Goal: Information Seeking & Learning: Learn about a topic

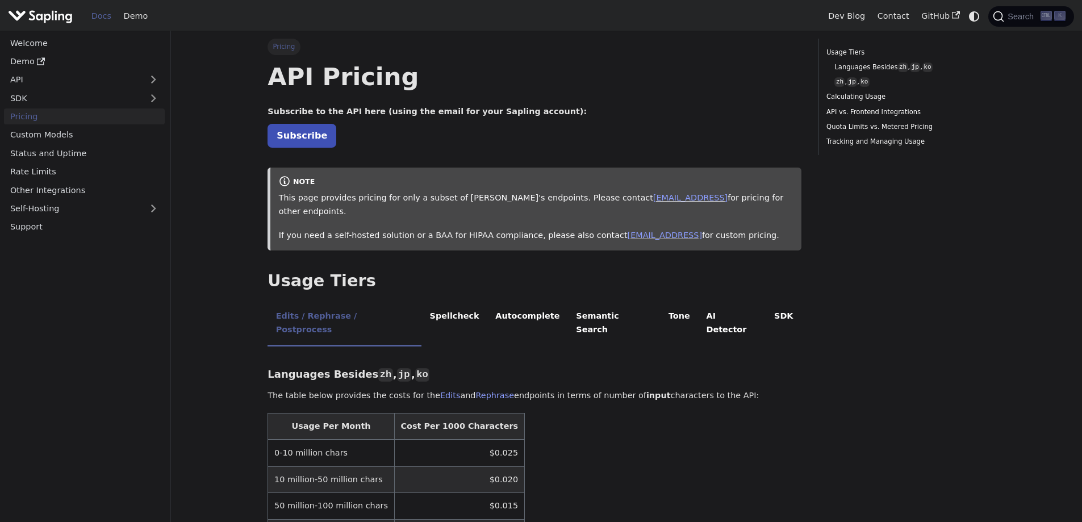
scroll to position [170, 0]
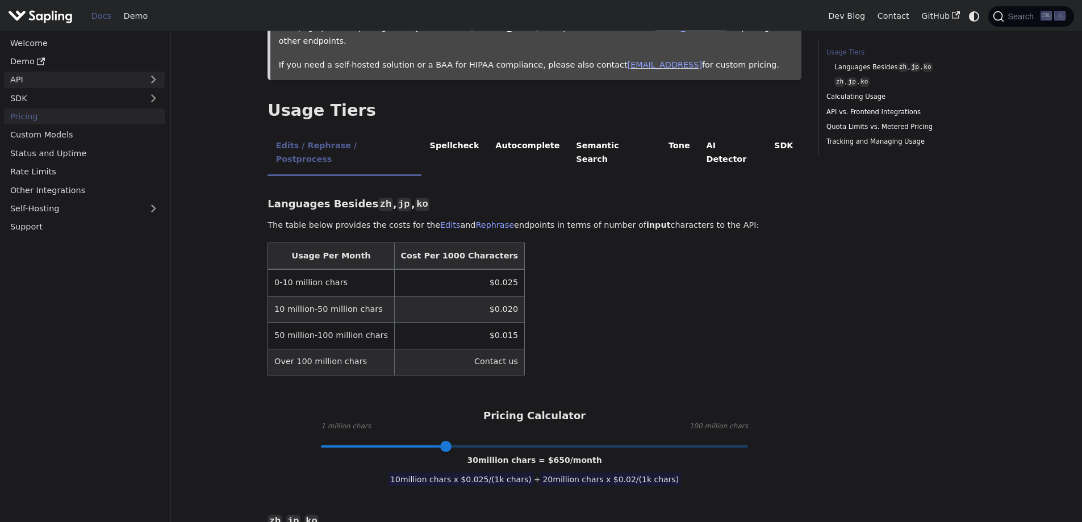
click at [80, 85] on link "API" at bounding box center [73, 80] width 138 height 16
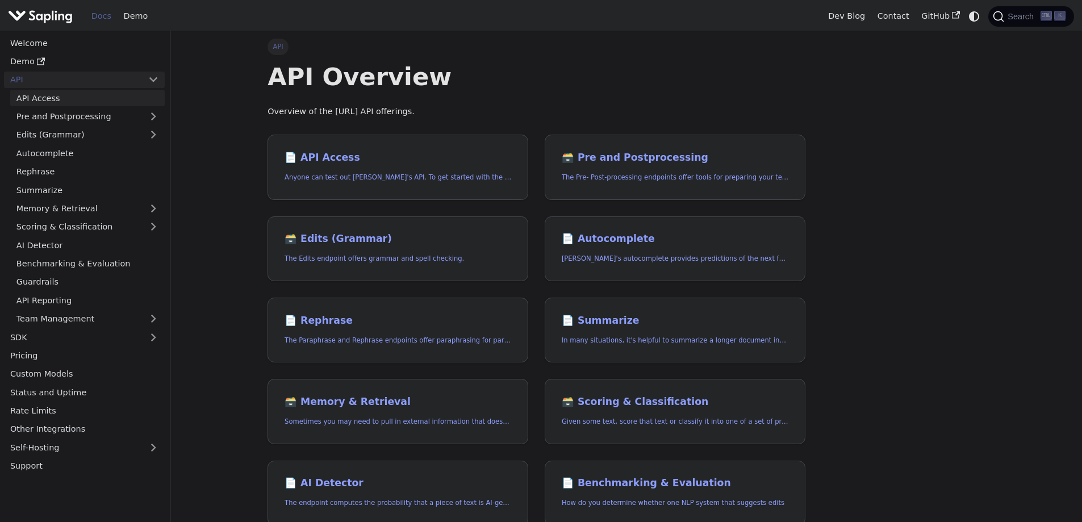
click at [79, 94] on link "API Access" at bounding box center [87, 98] width 154 height 16
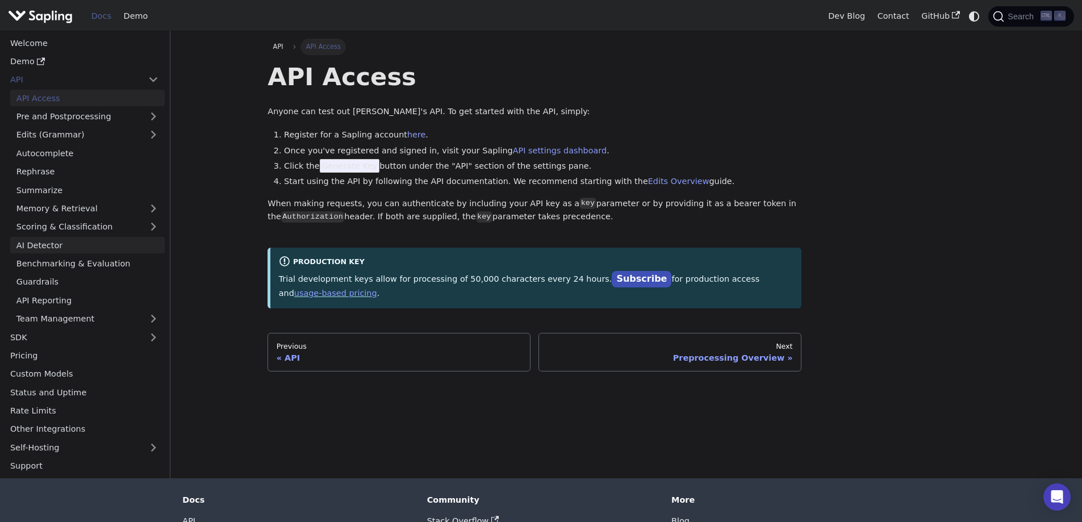
click at [91, 242] on link "AI Detector" at bounding box center [87, 245] width 154 height 16
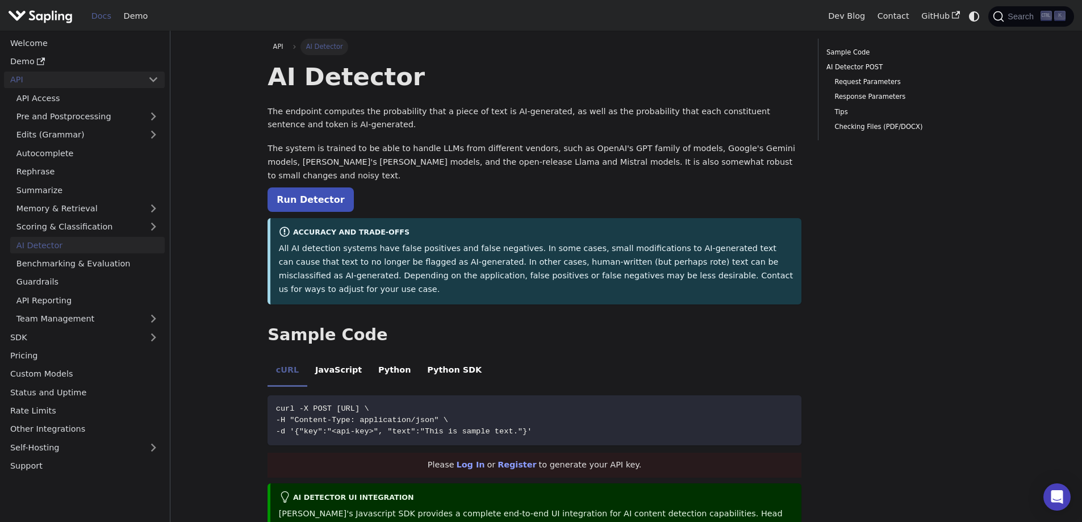
click at [128, 78] on link "API" at bounding box center [73, 80] width 138 height 16
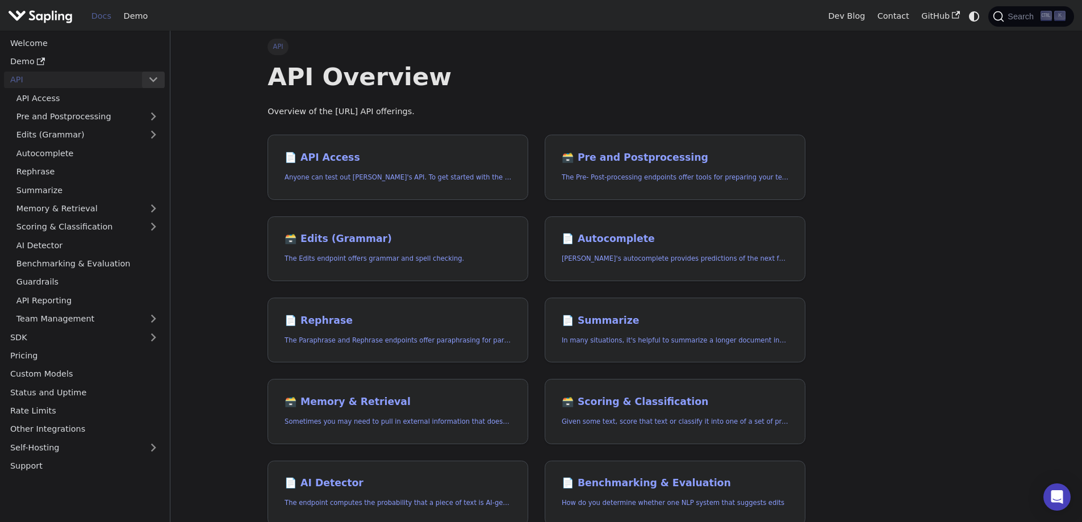
click at [156, 80] on button "Collapse sidebar category 'API'" at bounding box center [153, 80] width 23 height 16
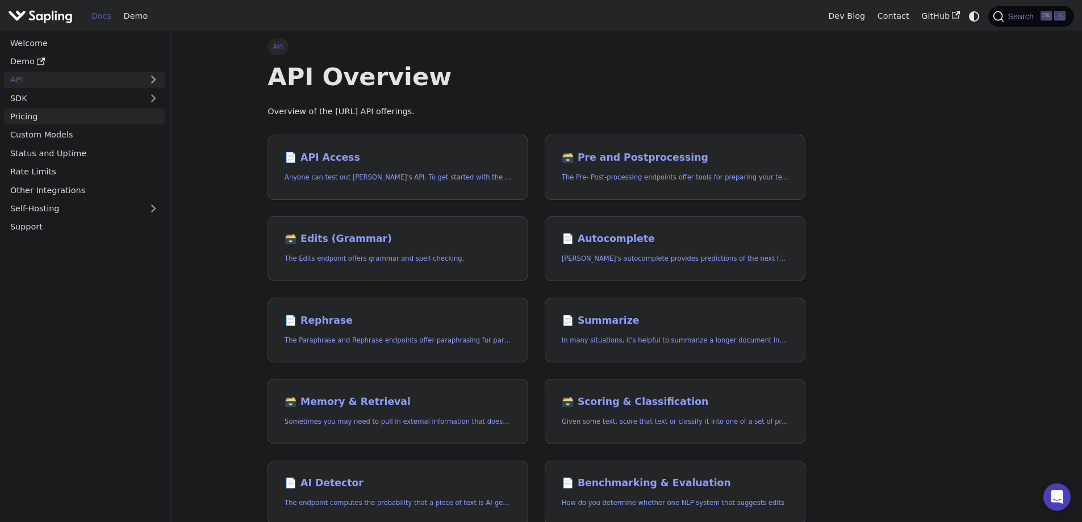
click at [118, 114] on link "Pricing" at bounding box center [84, 116] width 161 height 16
